Goal: Task Accomplishment & Management: Use online tool/utility

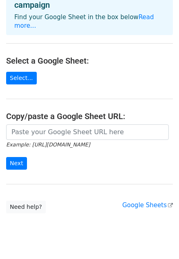
scroll to position [66, 0]
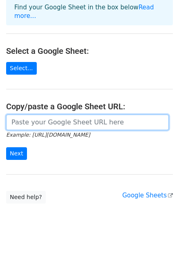
click at [39, 116] on input "url" at bounding box center [87, 122] width 162 height 15
paste input "https://docs.google.com/spreadsheets/d/1pGgTlZ-djHYDemgppEoNf2uMrgD7gQWbp55ri8h…"
type input "https://docs.google.com/spreadsheets/d/1pGgTlZ-djHYDemgppEoNf2uMrgD7gQWbp55ri8h…"
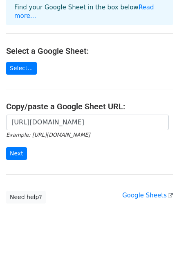
click at [71, 143] on form "https://docs.google.com/spreadsheets/d/1pGgTlZ-djHYDemgppEoNf2uMrgD7gQWbp55ri8h…" at bounding box center [89, 138] width 166 height 46
click at [25, 147] on input "Next" at bounding box center [16, 153] width 21 height 13
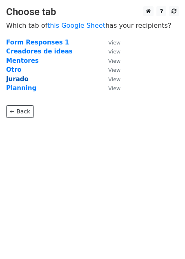
click at [20, 81] on strong "Jurado" at bounding box center [17, 78] width 22 height 7
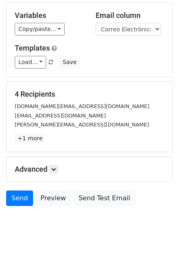
scroll to position [88, 0]
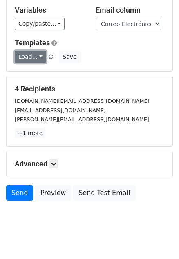
click at [27, 51] on link "Load..." at bounding box center [30, 57] width 31 height 13
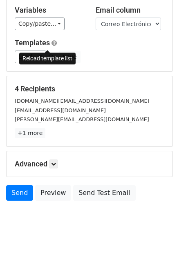
click at [49, 54] on link at bounding box center [51, 57] width 7 height 6
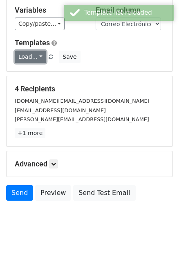
click at [34, 51] on link "Load..." at bounding box center [30, 57] width 31 height 13
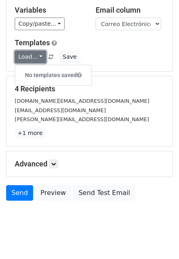
click at [34, 51] on link "Load..." at bounding box center [30, 57] width 31 height 13
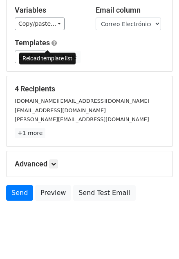
click at [49, 55] on span at bounding box center [51, 57] width 4 height 5
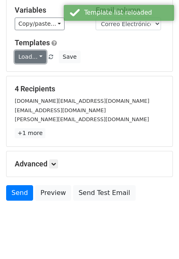
click at [32, 51] on link "Load..." at bounding box center [30, 57] width 31 height 13
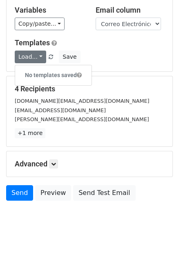
click at [80, 72] on span at bounding box center [79, 75] width 5 height 6
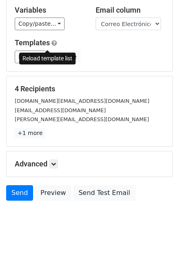
click at [48, 54] on link at bounding box center [51, 57] width 7 height 6
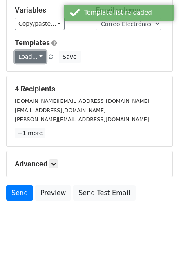
click at [34, 51] on link "Load..." at bounding box center [30, 57] width 31 height 13
click at [42, 68] on h6 "No templates saved" at bounding box center [53, 74] width 76 height 13
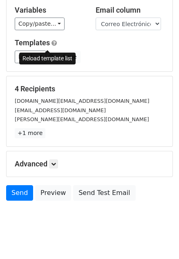
click at [49, 55] on span at bounding box center [51, 57] width 4 height 5
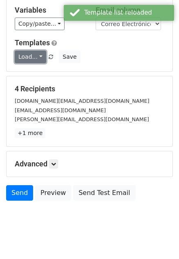
click at [29, 51] on link "Load..." at bounding box center [30, 57] width 31 height 13
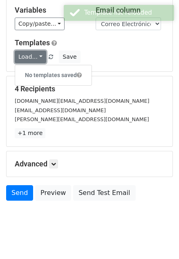
click at [29, 51] on link "Load..." at bounding box center [30, 57] width 31 height 13
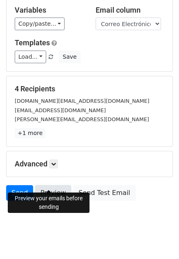
click at [51, 185] on link "Preview" at bounding box center [53, 192] width 36 height 15
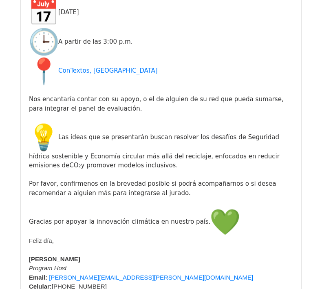
scroll to position [1684, 0]
